Goal: Check status: Check status

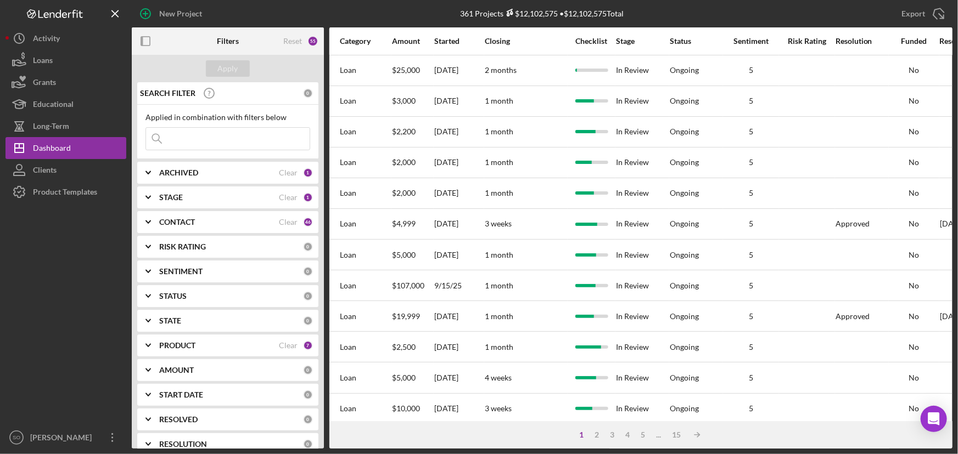
scroll to position [0, 516]
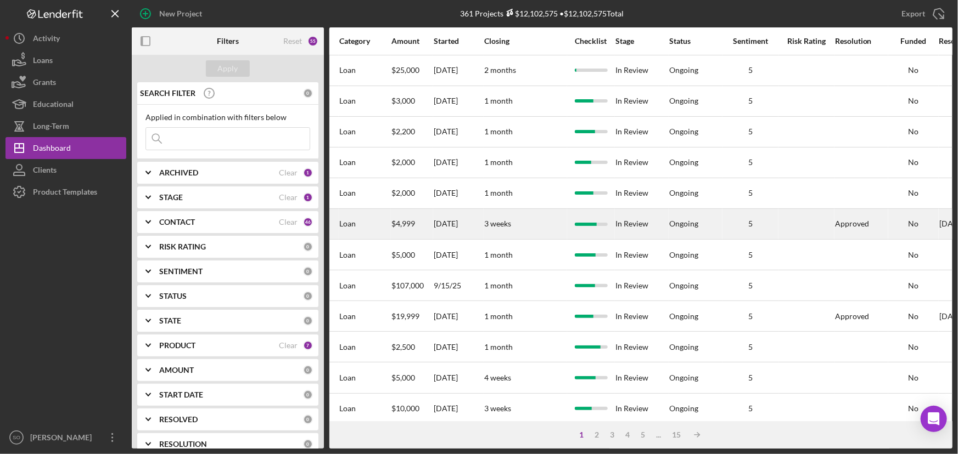
click at [479, 223] on div "[DATE]" at bounding box center [458, 224] width 49 height 29
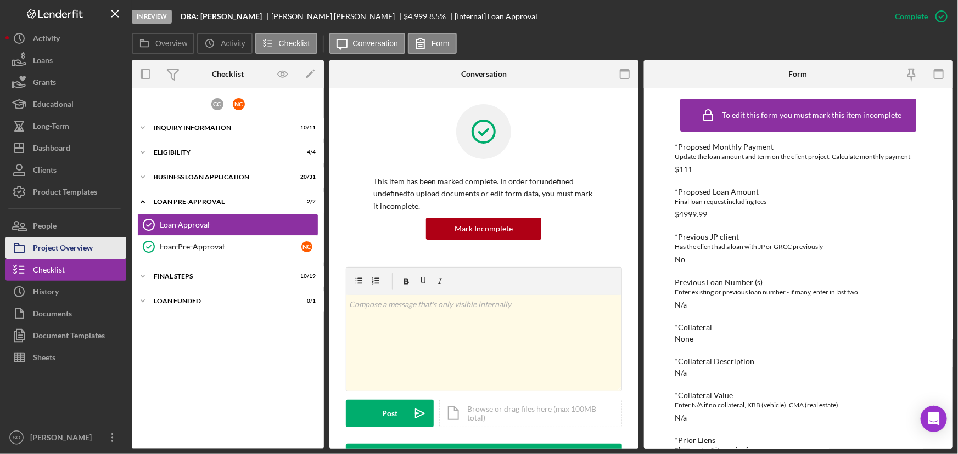
click at [77, 252] on div "Project Overview" at bounding box center [63, 249] width 60 height 25
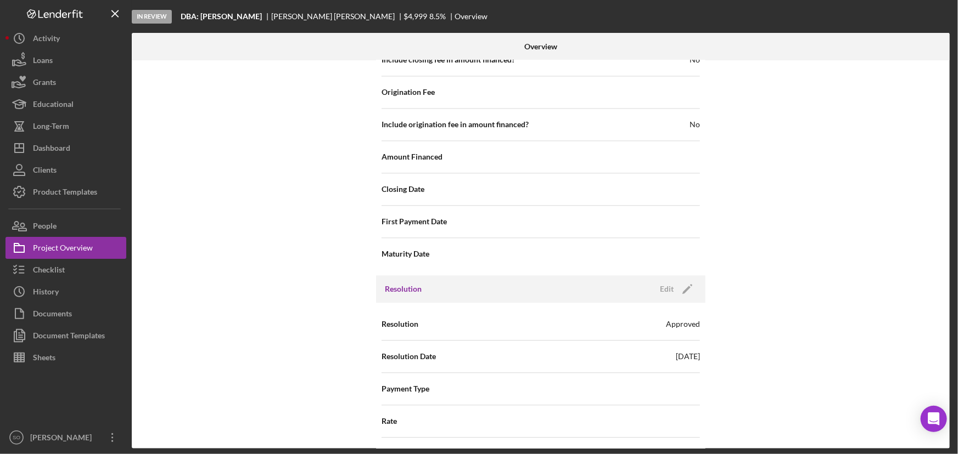
scroll to position [1397, 0]
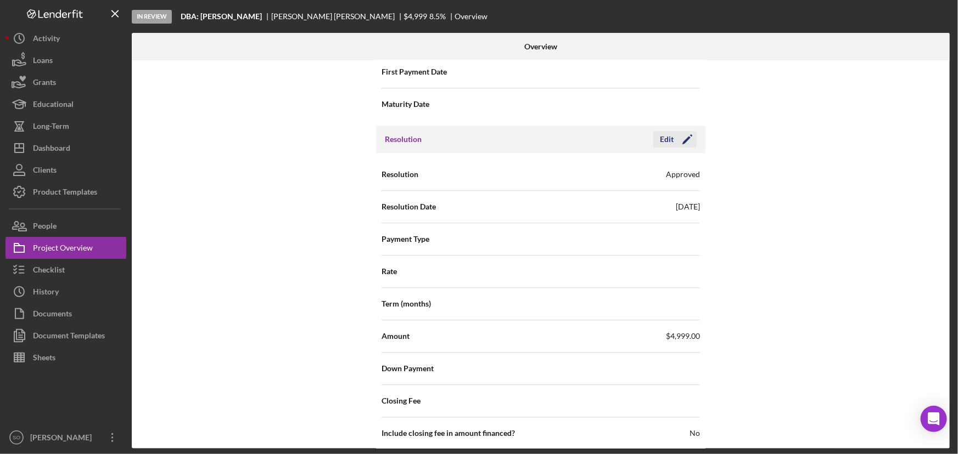
click at [681, 137] on icon "Icon/Edit" at bounding box center [686, 139] width 27 height 27
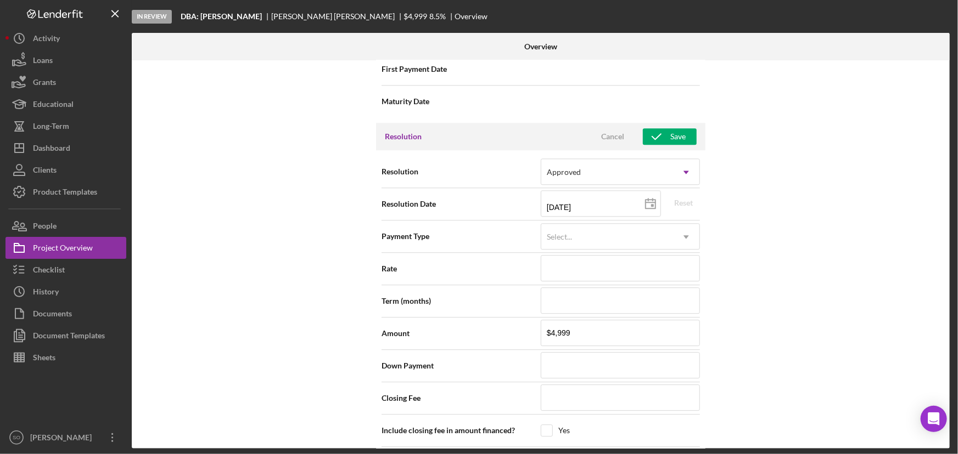
scroll to position [1200, 0]
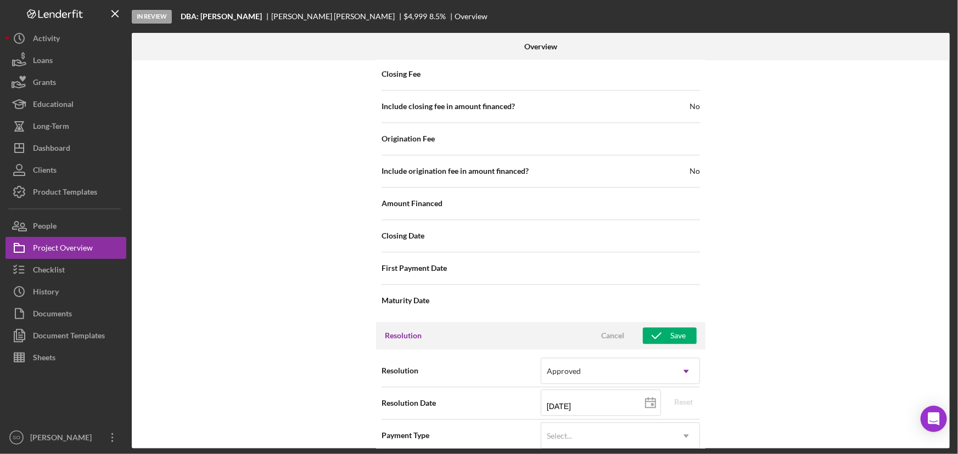
click at [797, 307] on div "Internal Workflow Stage In Review Icon/Dropdown Arrow Archive (can unarchive la…" at bounding box center [541, 254] width 818 height 389
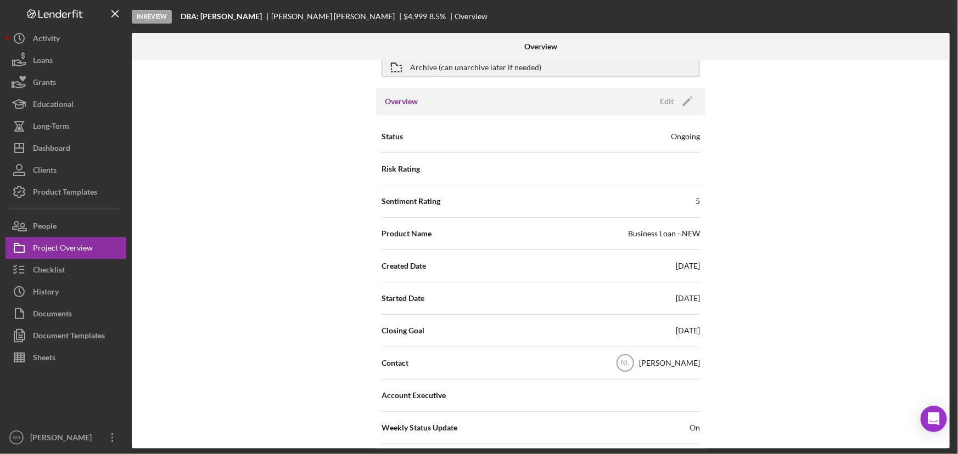
scroll to position [0, 0]
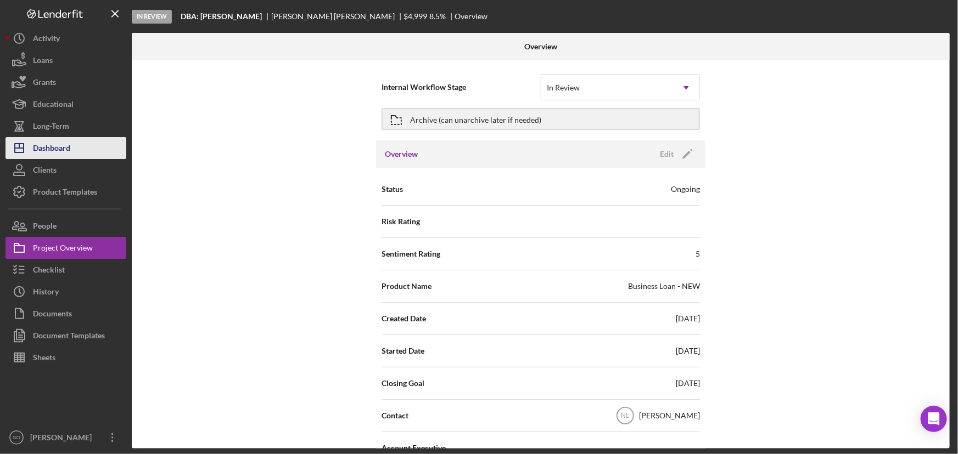
click at [57, 150] on div "Dashboard" at bounding box center [51, 149] width 37 height 25
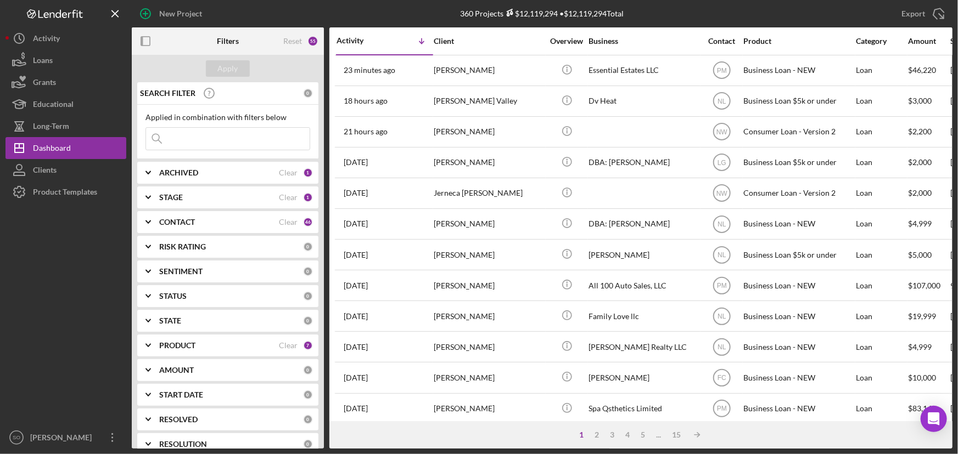
scroll to position [88, 0]
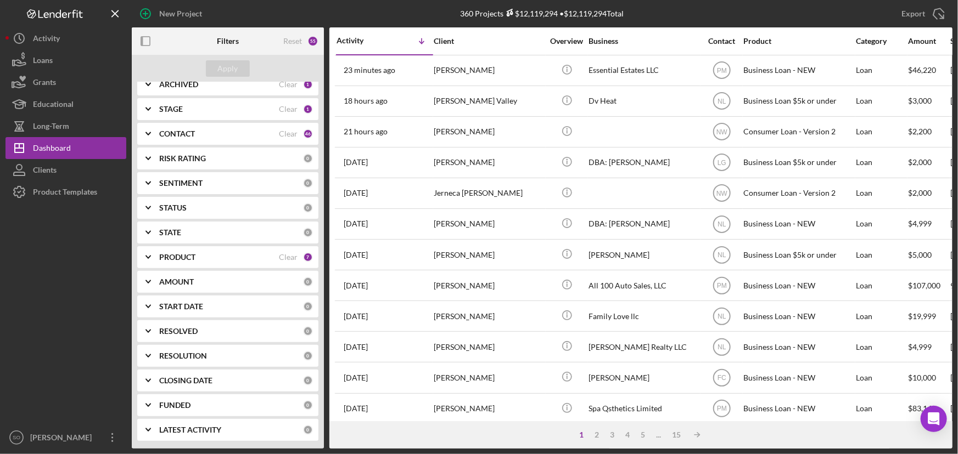
click at [209, 360] on div "RESOLUTION 0" at bounding box center [236, 356] width 154 height 10
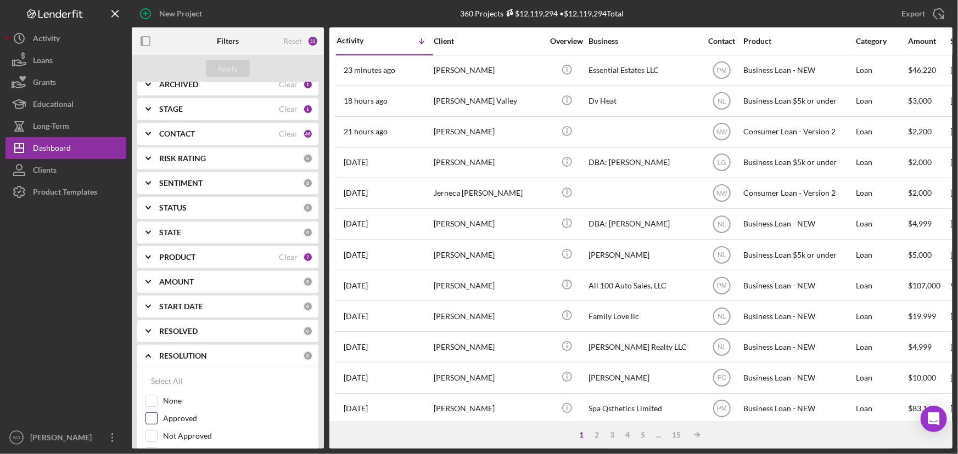
click at [148, 419] on input "Approved" at bounding box center [151, 418] width 11 height 11
checkbox input "true"
click at [226, 73] on div "Apply" at bounding box center [228, 68] width 20 height 16
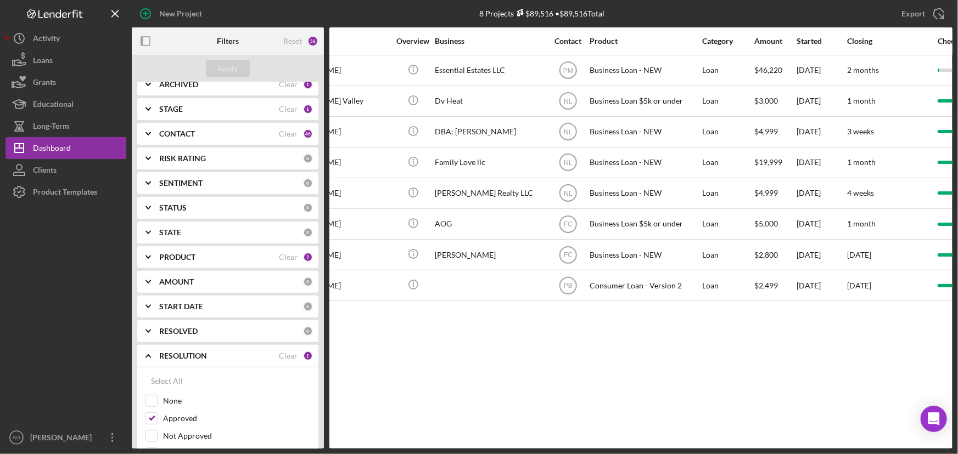
scroll to position [0, 83]
